Goal: Information Seeking & Learning: Understand process/instructions

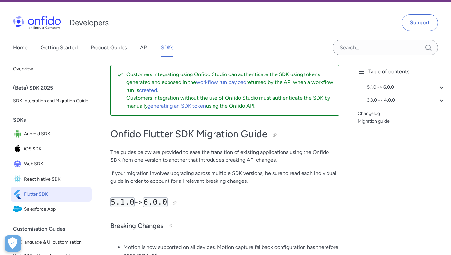
scroll to position [16, 0]
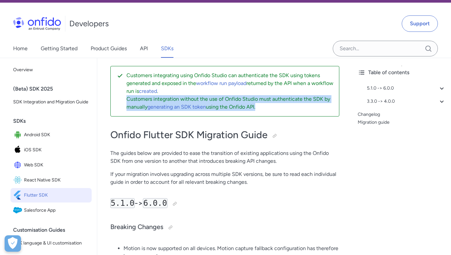
drag, startPoint x: 127, startPoint y: 97, endPoint x: 271, endPoint y: 114, distance: 145.3
click at [271, 114] on div "Customers integrating using Onfido Studio can authenticate the SDK using tokens…" at bounding box center [224, 91] width 229 height 51
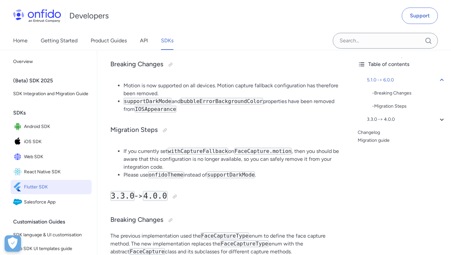
scroll to position [195, 0]
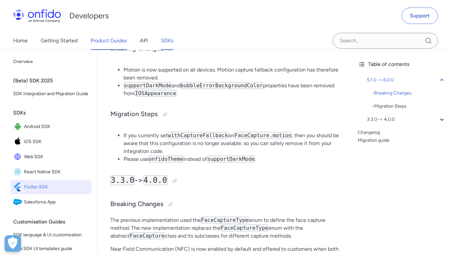
click at [111, 42] on link "Product Guides" at bounding box center [109, 41] width 36 height 18
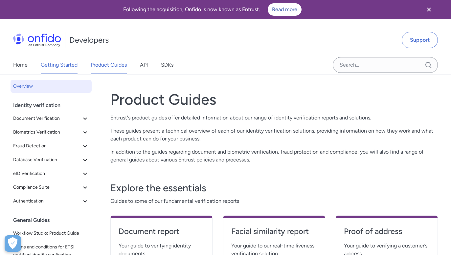
click at [63, 63] on link "Getting Started" at bounding box center [59, 65] width 37 height 18
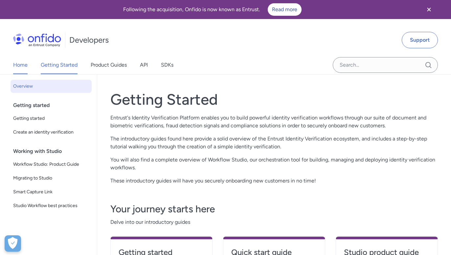
click at [24, 64] on link "Home" at bounding box center [20, 65] width 14 height 18
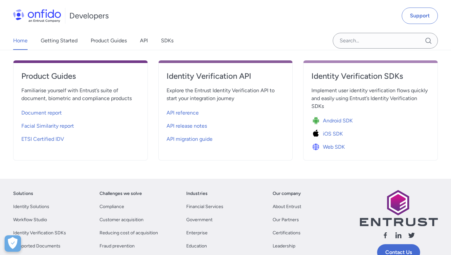
scroll to position [252, 0]
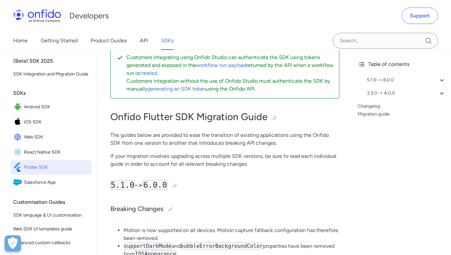
scroll to position [36, 0]
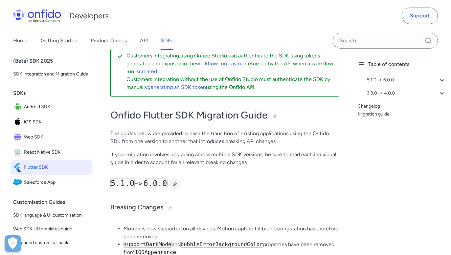
click at [178, 184] on div at bounding box center [174, 184] width 5 height 5
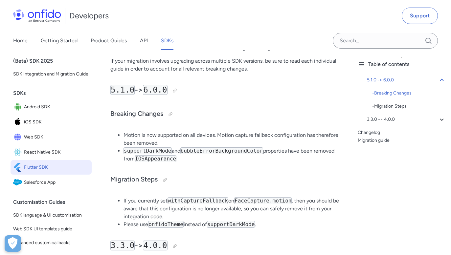
scroll to position [128, 0]
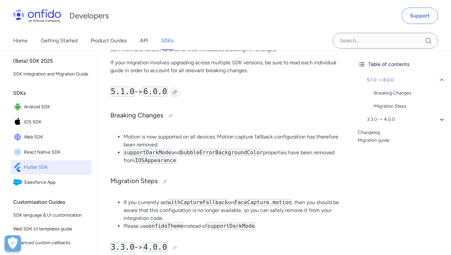
click at [178, 91] on div at bounding box center [174, 92] width 5 height 5
click at [192, 90] on div "Link copied!" at bounding box center [191, 92] width 23 height 11
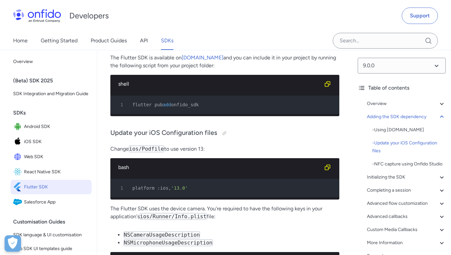
scroll to position [481, 0]
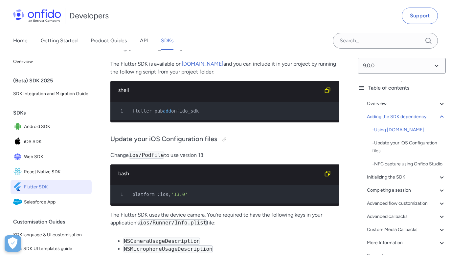
drag, startPoint x: 178, startPoint y: 111, endPoint x: 221, endPoint y: 111, distance: 43.1
click at [221, 111] on div "1 flutter pub add onfido_sdk" at bounding box center [221, 111] width 217 height 8
copy span "onfido_sdk"
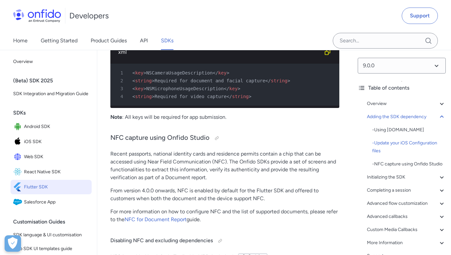
scroll to position [695, 0]
